Goal: Task Accomplishment & Management: Use online tool/utility

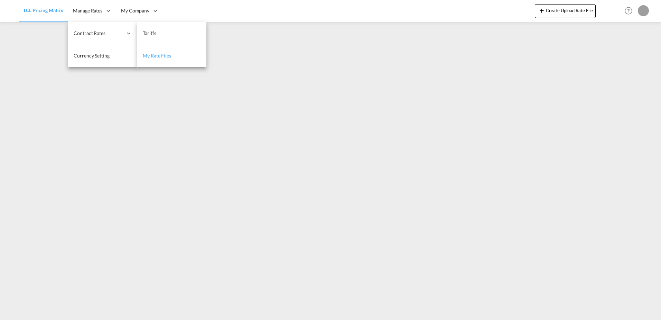
click at [158, 53] on span "My Rate Files" at bounding box center [157, 56] width 28 height 6
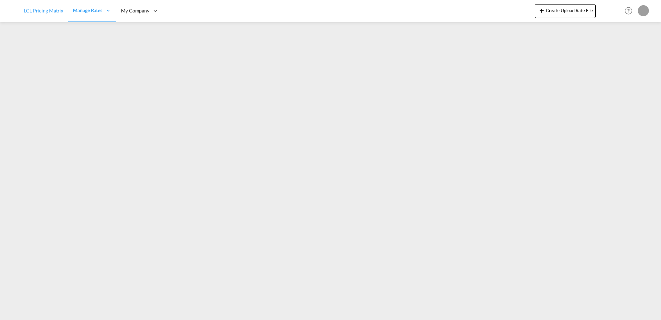
click at [43, 7] on link "LCL Pricing Matrix" at bounding box center [43, 11] width 49 height 22
